Goal: Transaction & Acquisition: Purchase product/service

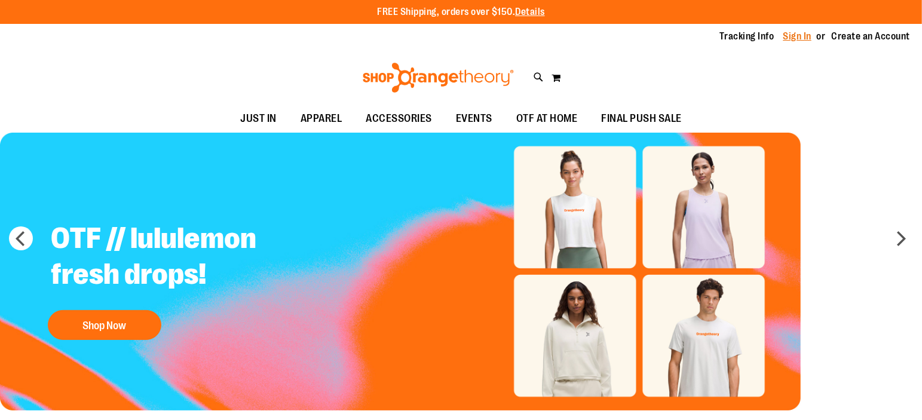
click at [795, 37] on link "Sign In" at bounding box center [797, 36] width 29 height 13
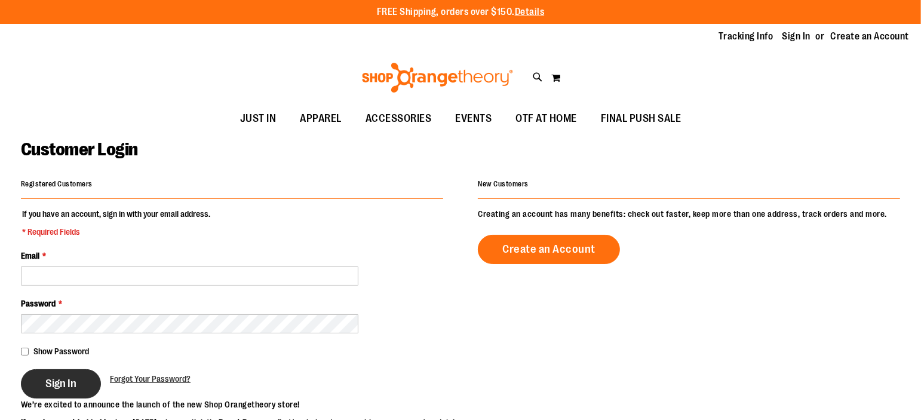
type input "**********"
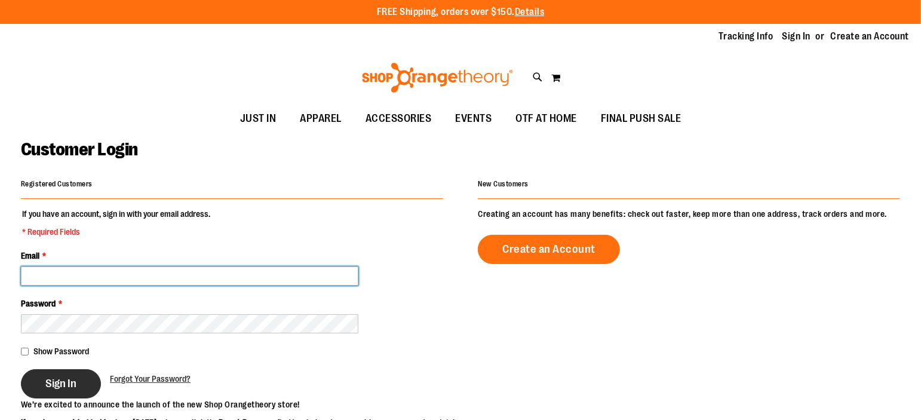
type input "**********"
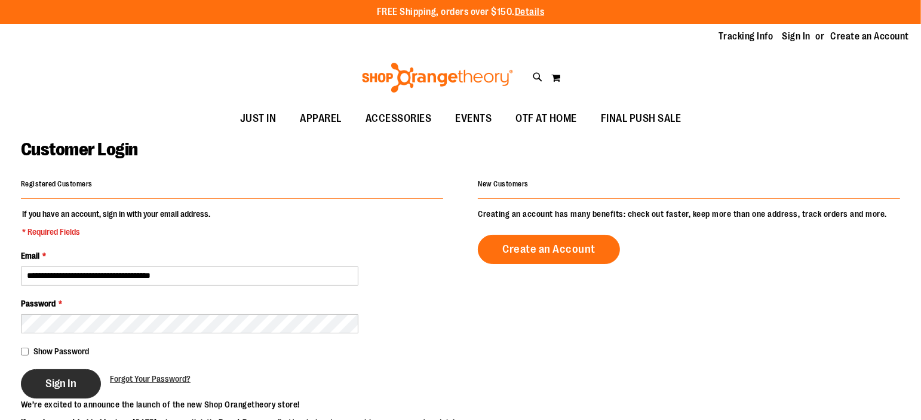
click at [60, 385] on span "Sign In" at bounding box center [60, 383] width 31 height 13
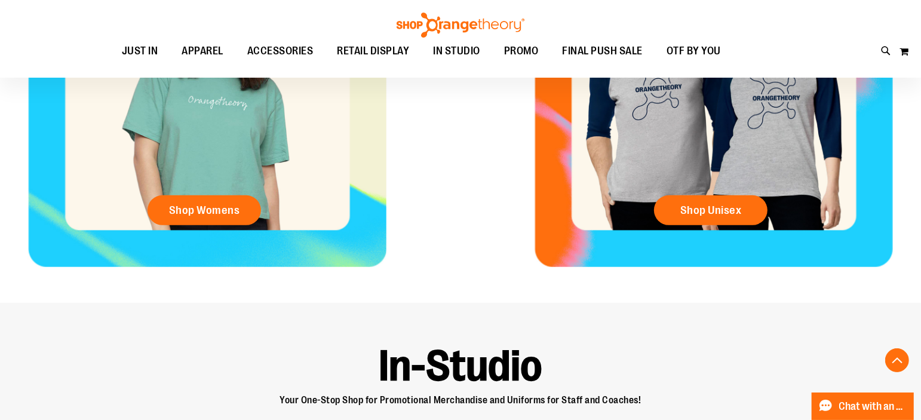
scroll to position [637, 0]
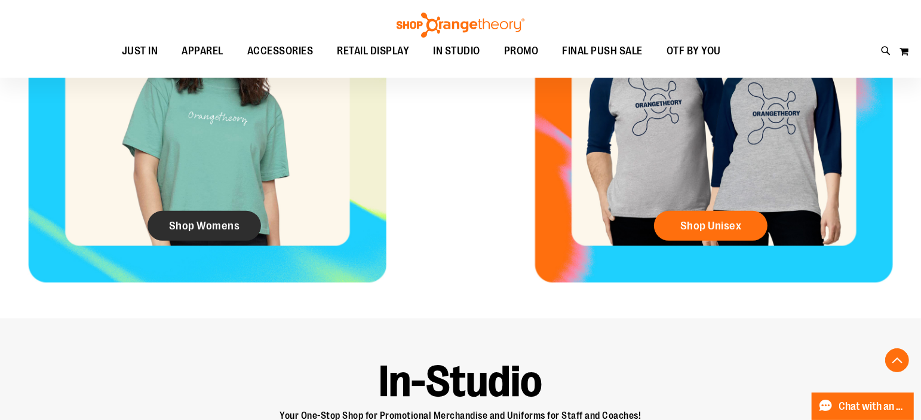
type input "**********"
click at [217, 230] on span "Shop Womens" at bounding box center [204, 225] width 71 height 13
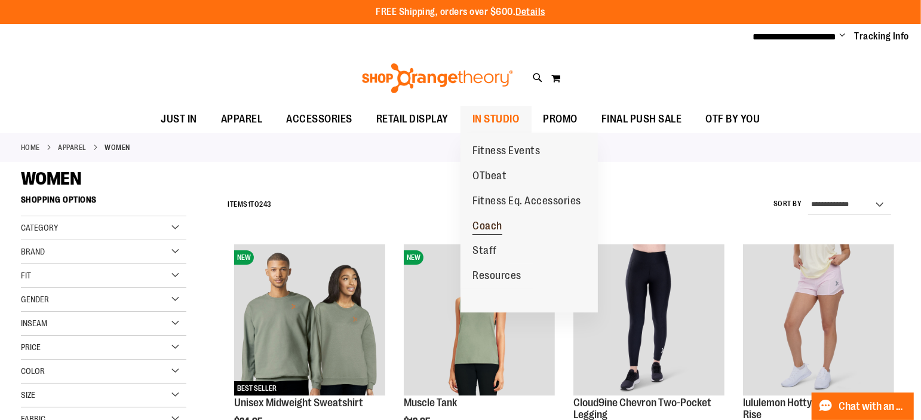
type input "**********"
click at [495, 226] on span "Coach" at bounding box center [488, 227] width 30 height 15
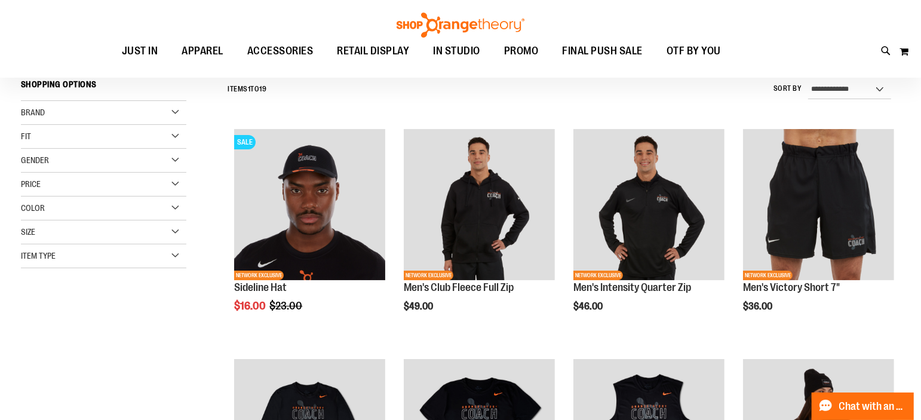
scroll to position [114, 0]
type input "**********"
click at [177, 160] on div "Gender" at bounding box center [103, 160] width 165 height 24
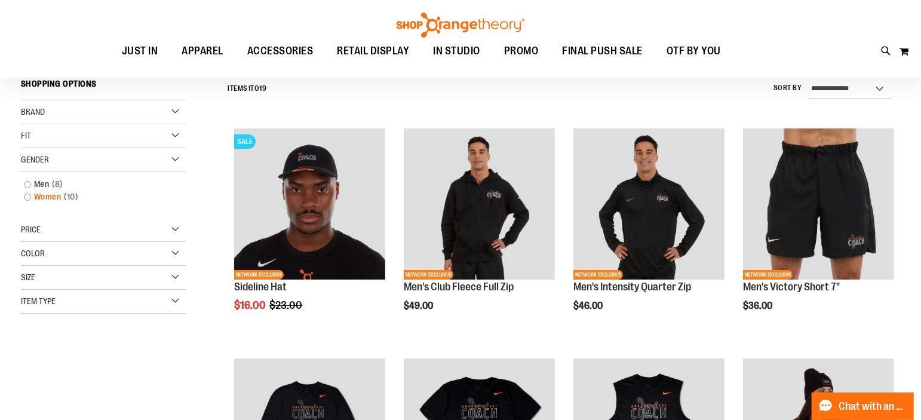
click at [29, 196] on link "Women 10 items" at bounding box center [97, 197] width 159 height 13
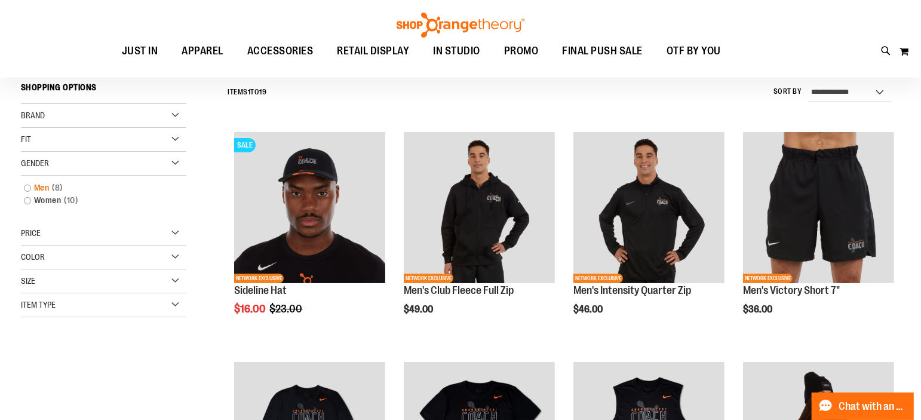
scroll to position [111, 0]
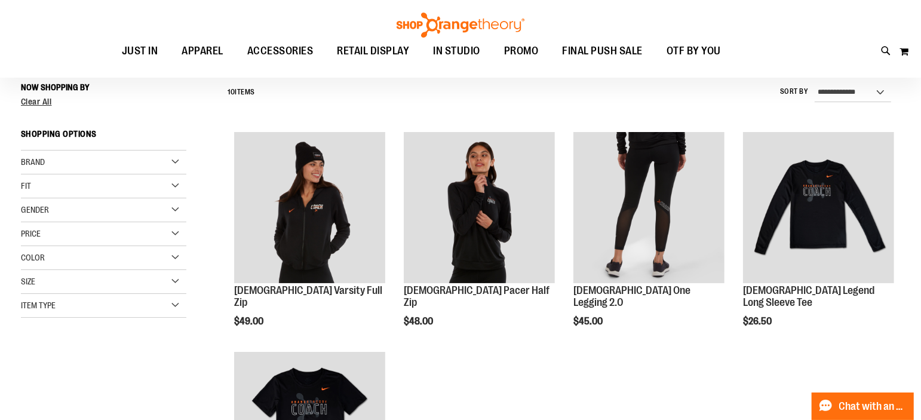
click at [29, 201] on div "Gender" at bounding box center [103, 210] width 165 height 24
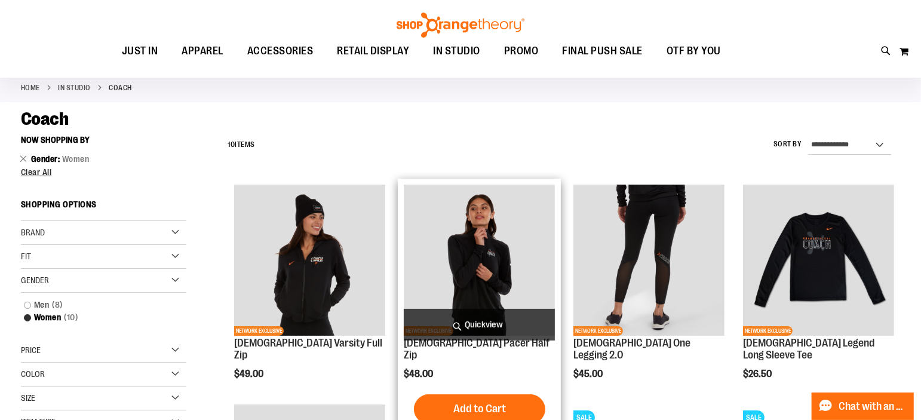
scroll to position [61, 0]
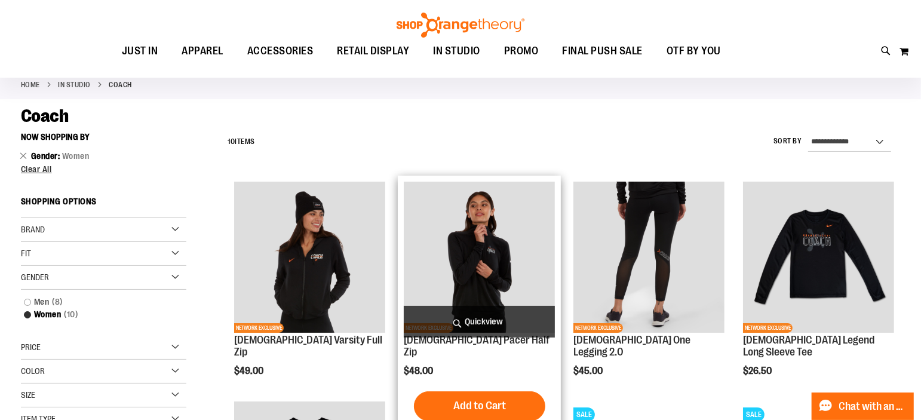
click at [536, 249] on img "product" at bounding box center [479, 257] width 151 height 151
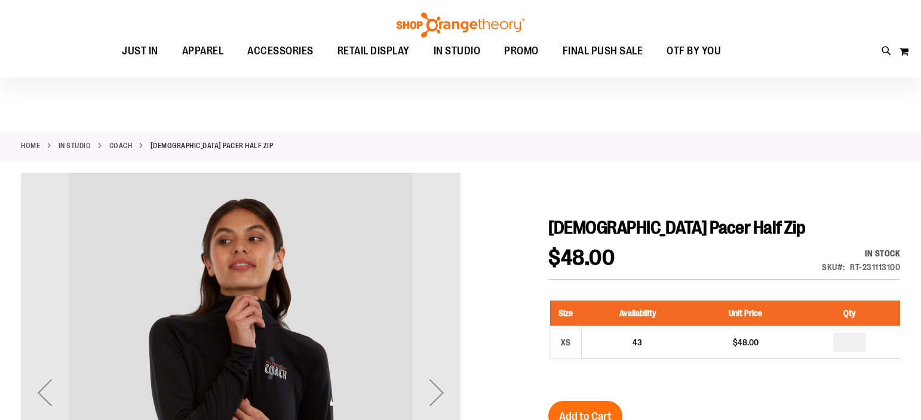
click at [434, 369] on div "Next" at bounding box center [437, 393] width 48 height 48
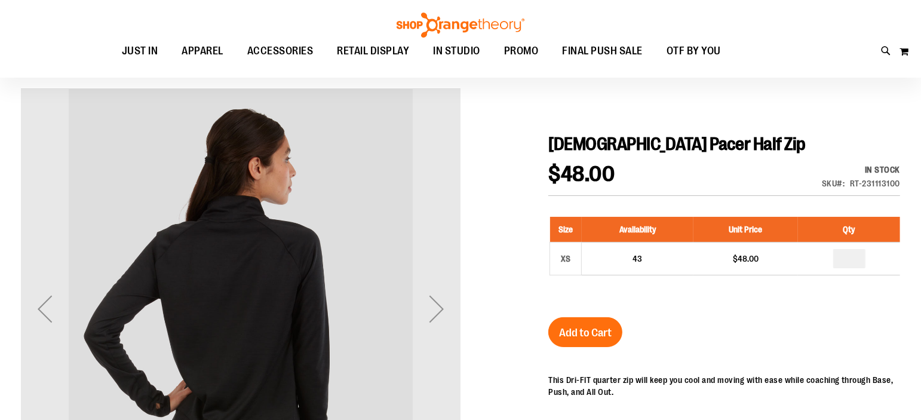
scroll to position [84, 0]
click at [434, 298] on div "Next" at bounding box center [437, 309] width 48 height 48
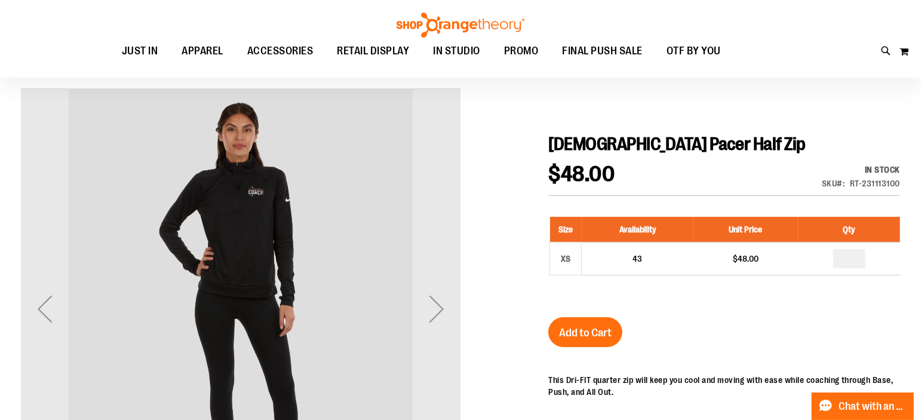
click at [434, 298] on div "Next" at bounding box center [437, 309] width 48 height 48
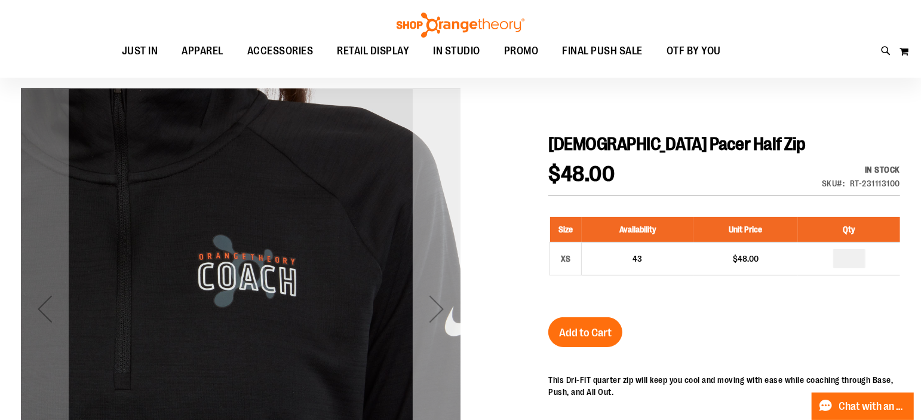
click at [455, 316] on div "Next" at bounding box center [437, 309] width 48 height 48
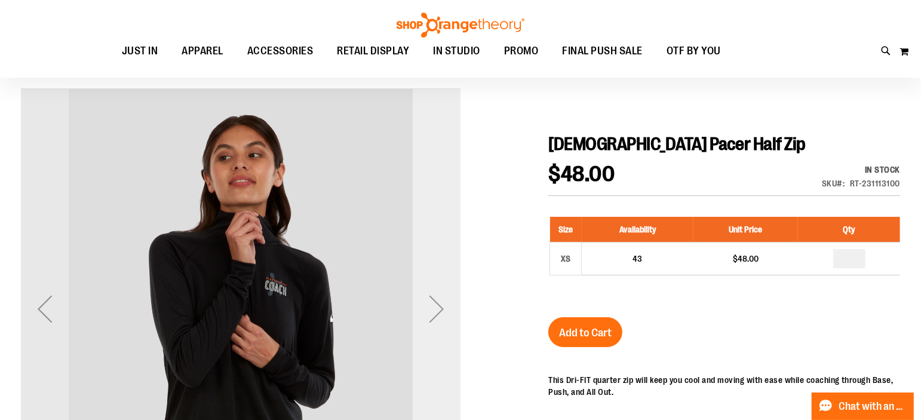
click at [455, 316] on div "Next" at bounding box center [437, 309] width 48 height 48
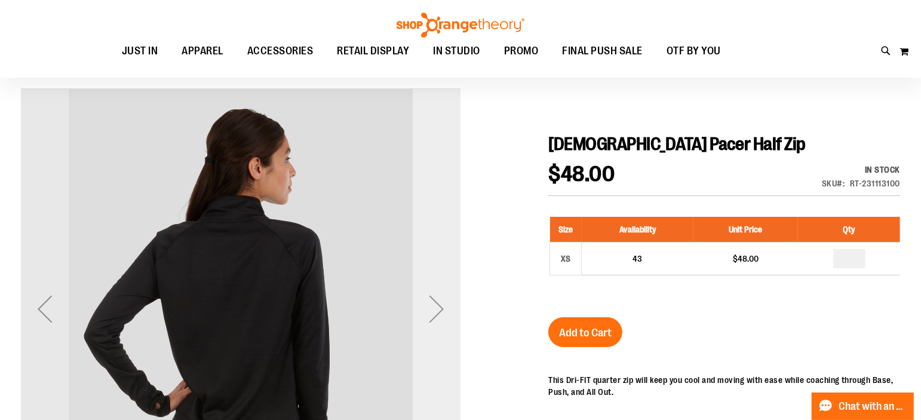
click at [455, 316] on div "Next" at bounding box center [437, 309] width 48 height 48
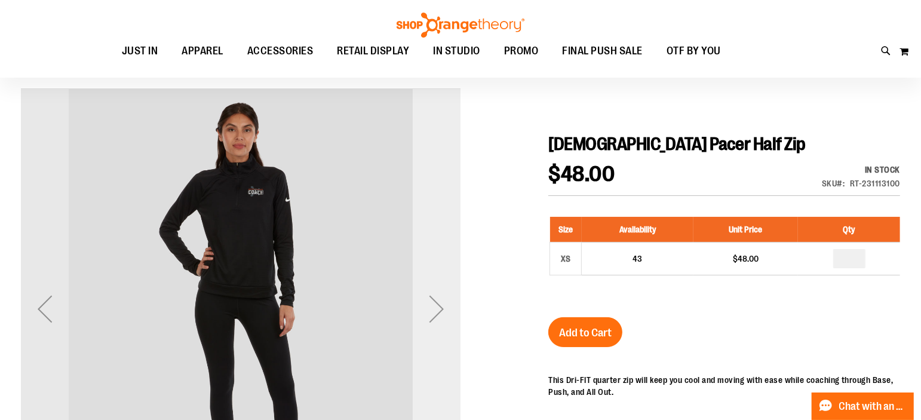
click at [455, 316] on div "Next" at bounding box center [437, 309] width 48 height 48
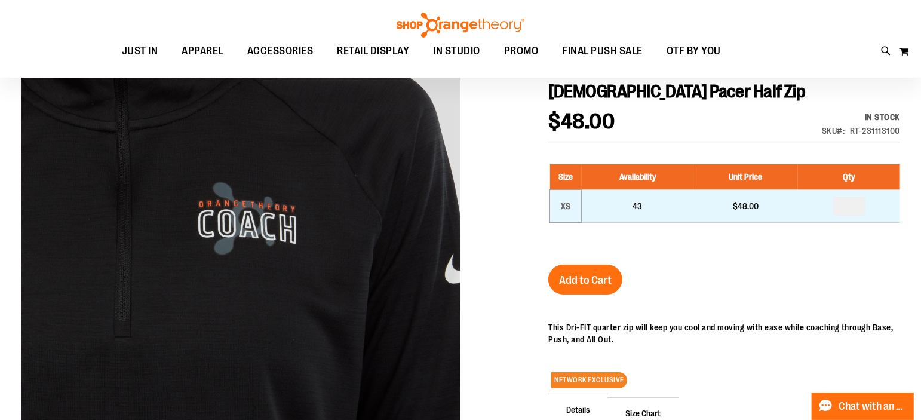
scroll to position [137, 0]
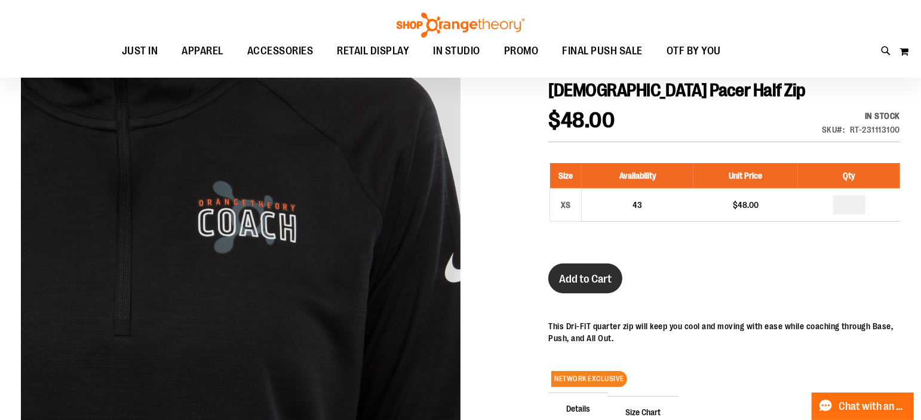
click at [568, 272] on span "Add to Cart" at bounding box center [585, 278] width 53 height 13
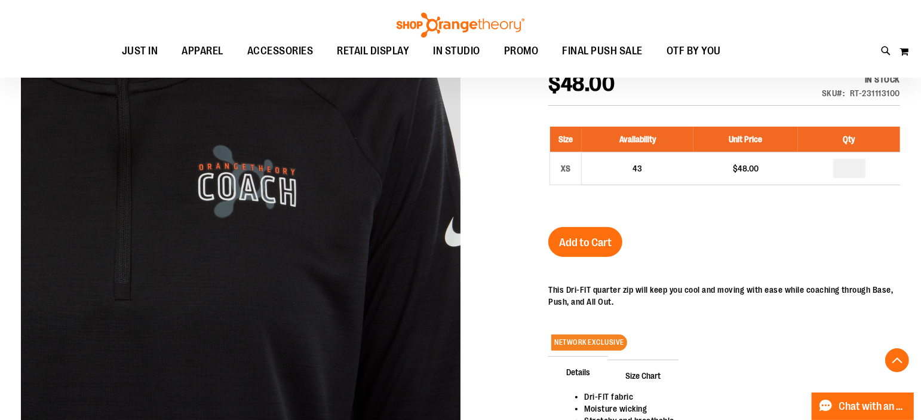
scroll to position [198, 0]
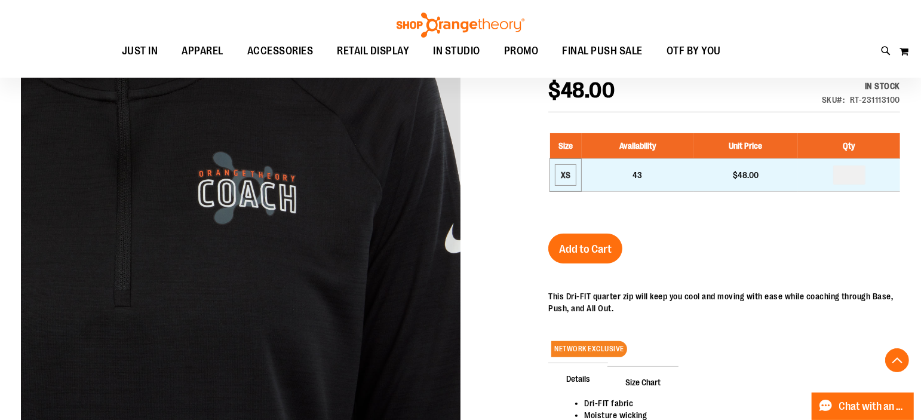
click at [561, 179] on div "XS" at bounding box center [566, 175] width 18 height 18
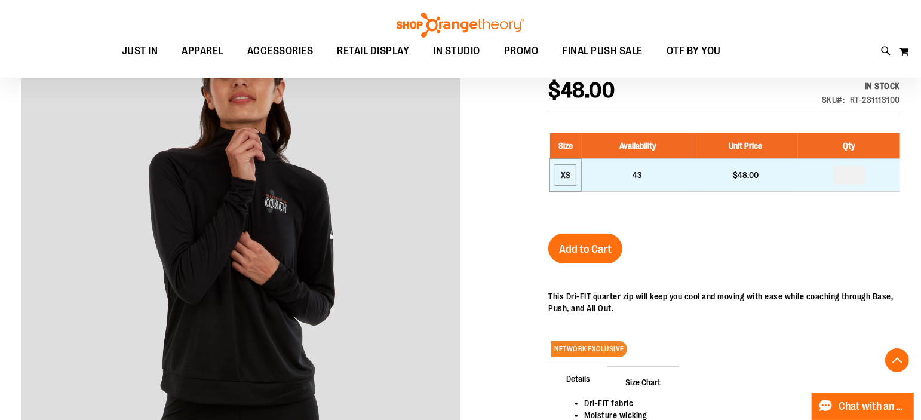
click at [565, 176] on div "XS" at bounding box center [566, 175] width 18 height 18
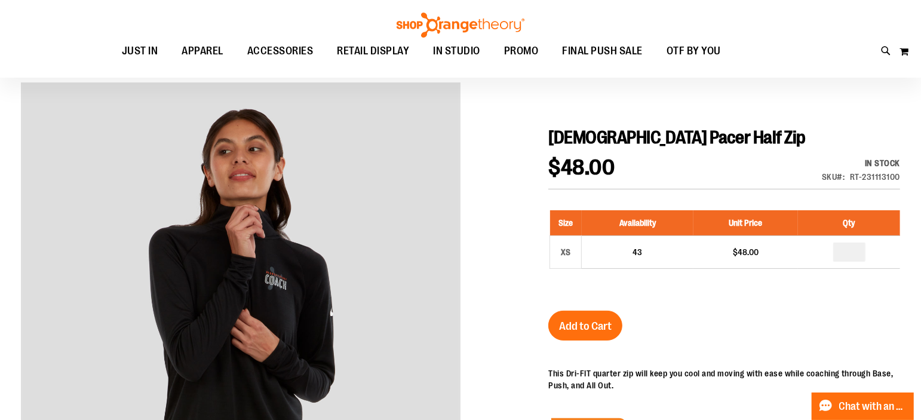
scroll to position [131, 0]
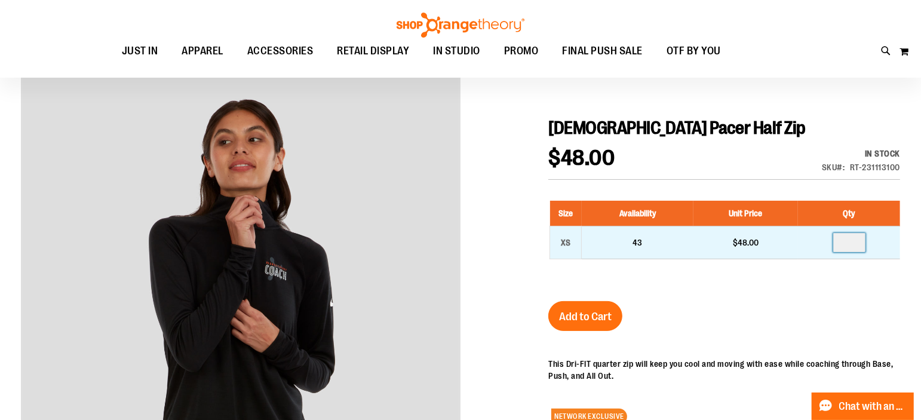
click at [850, 244] on input "number" at bounding box center [849, 242] width 32 height 19
type input "*"
click at [561, 244] on div "XS" at bounding box center [566, 243] width 18 height 18
click at [567, 244] on div "XS" at bounding box center [566, 243] width 18 height 18
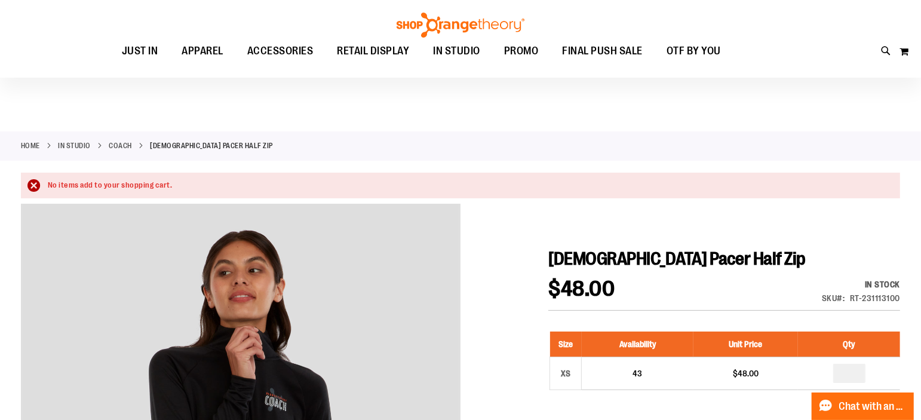
scroll to position [51, 0]
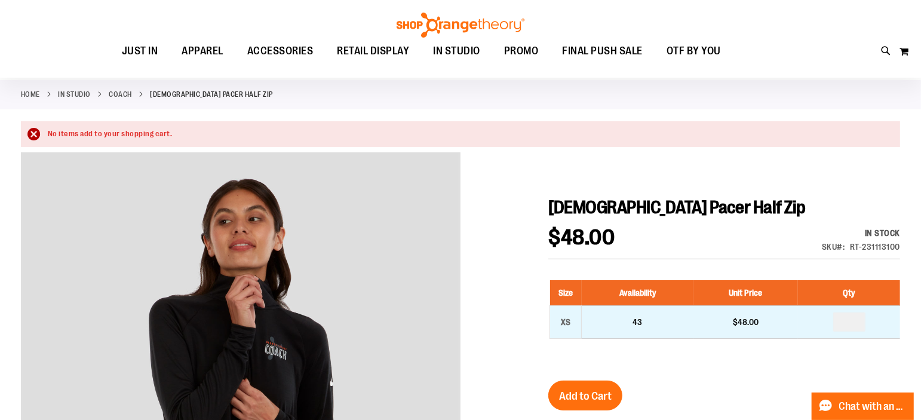
click at [638, 321] on span "43" at bounding box center [638, 322] width 10 height 10
click at [563, 321] on div "XS" at bounding box center [566, 322] width 18 height 18
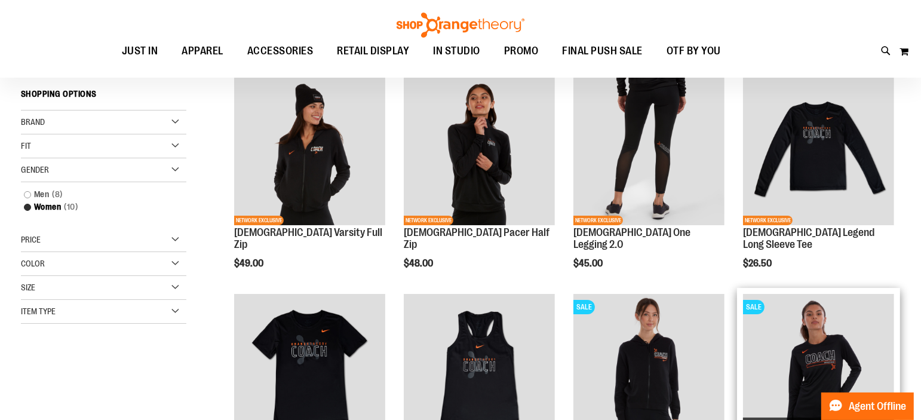
scroll to position [34, 0]
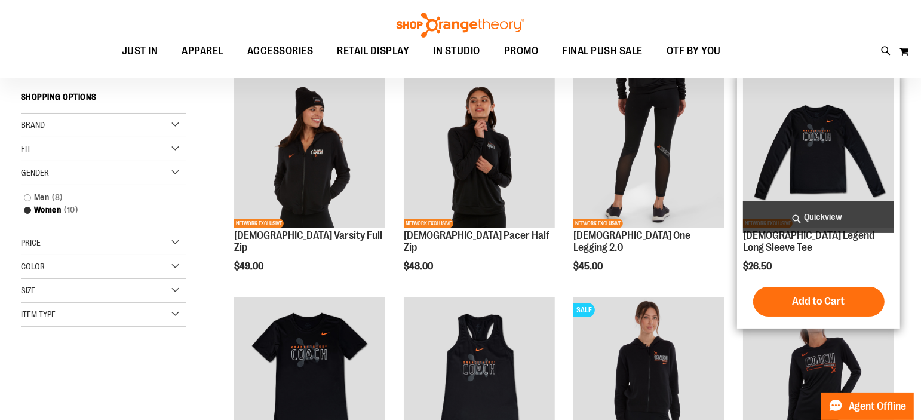
type input "**********"
click at [816, 173] on img "product" at bounding box center [818, 152] width 151 height 151
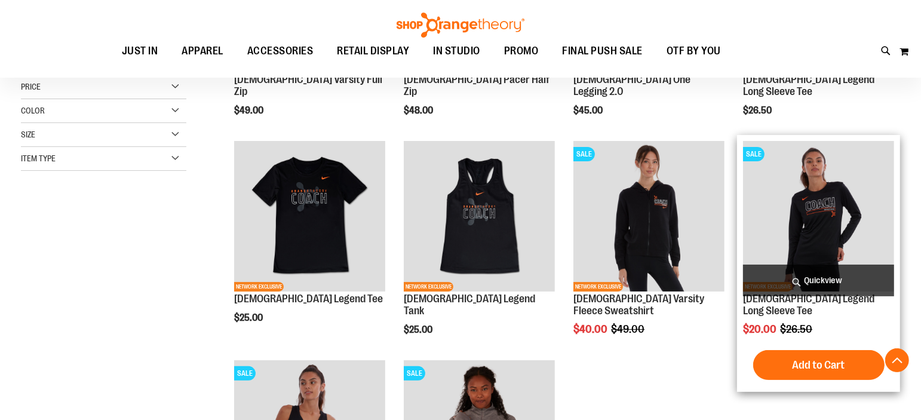
scroll to position [190, 0]
type input "**********"
click at [826, 206] on img "product" at bounding box center [818, 216] width 151 height 151
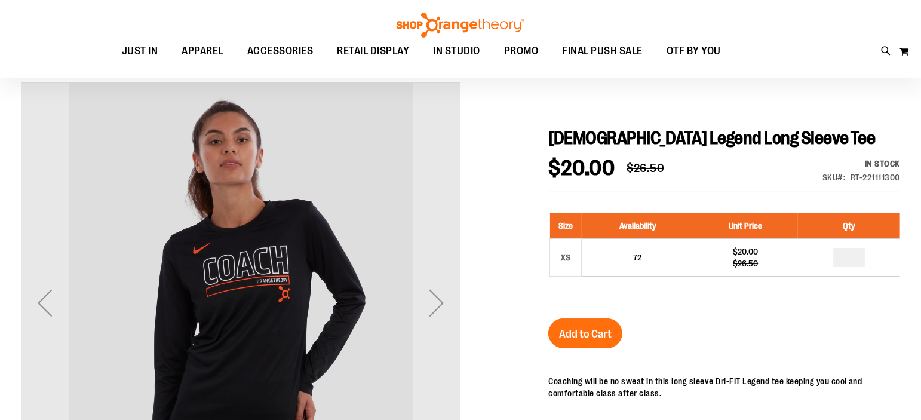
scroll to position [105, 0]
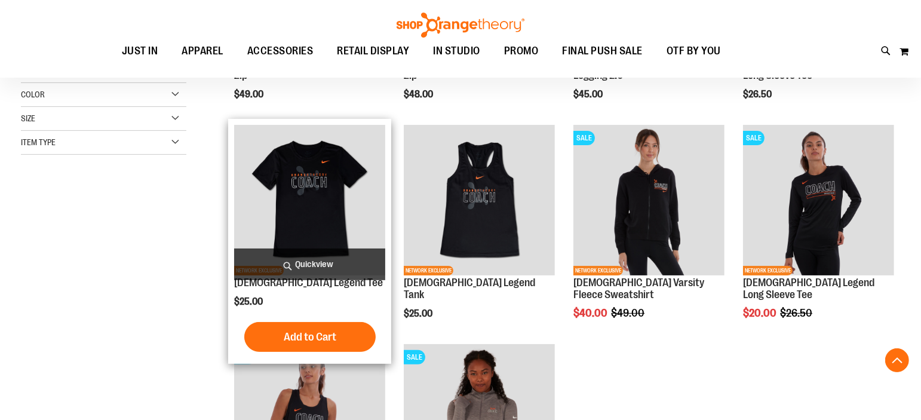
scroll to position [206, 0]
type input "**********"
click at [299, 190] on img "product" at bounding box center [309, 200] width 151 height 151
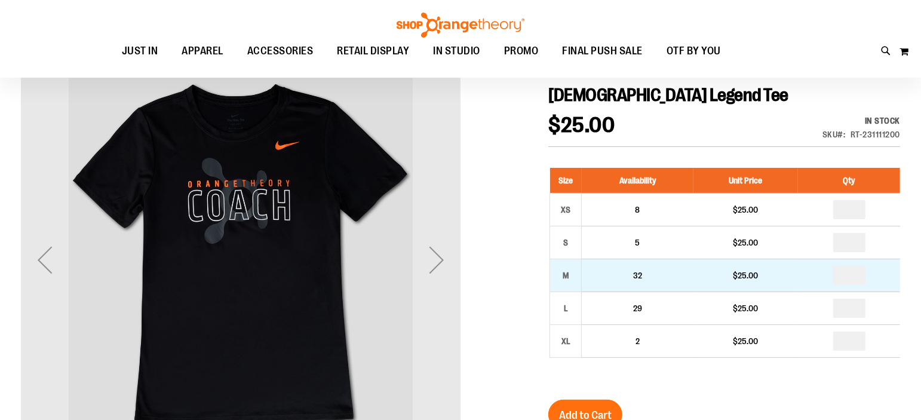
scroll to position [133, 0]
type input "**********"
click at [851, 272] on input "number" at bounding box center [849, 275] width 32 height 19
type input "*"
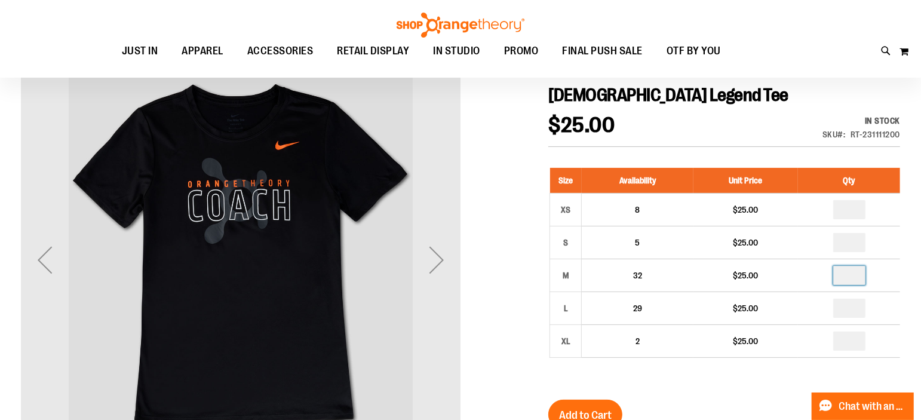
click at [765, 380] on div "Size Availability Unit Price Qty XS 8 $25.00 * S 5" at bounding box center [724, 272] width 352 height 232
click at [608, 409] on span "Add to Cart" at bounding box center [585, 415] width 53 height 13
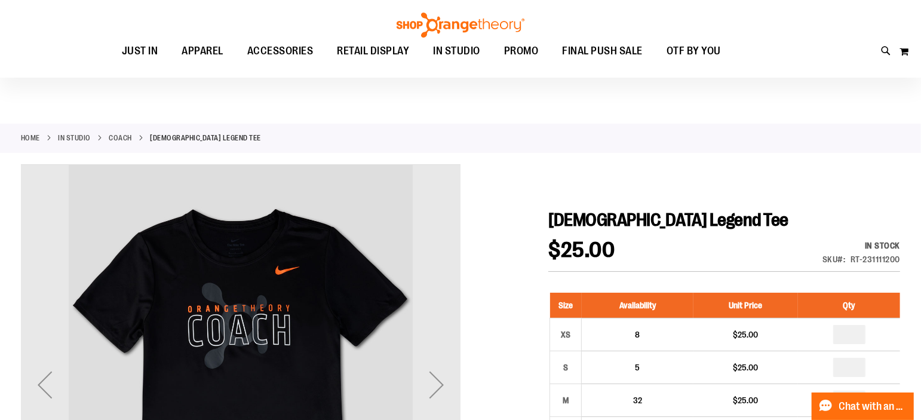
scroll to position [0, 0]
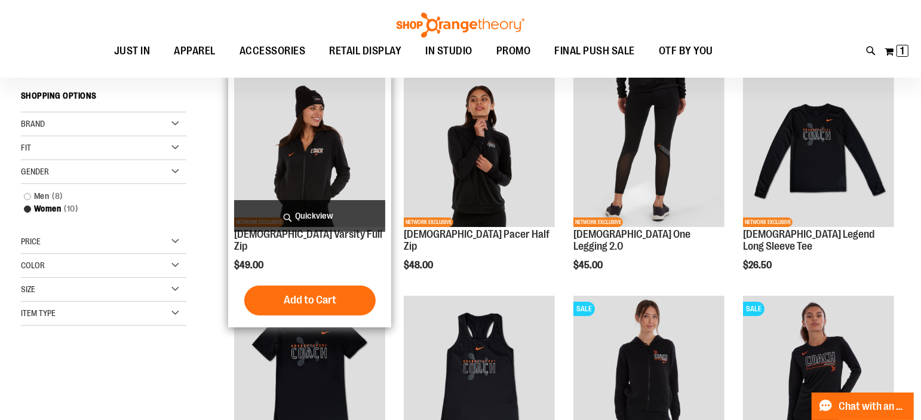
scroll to position [36, 0]
